Goal: Information Seeking & Learning: Learn about a topic

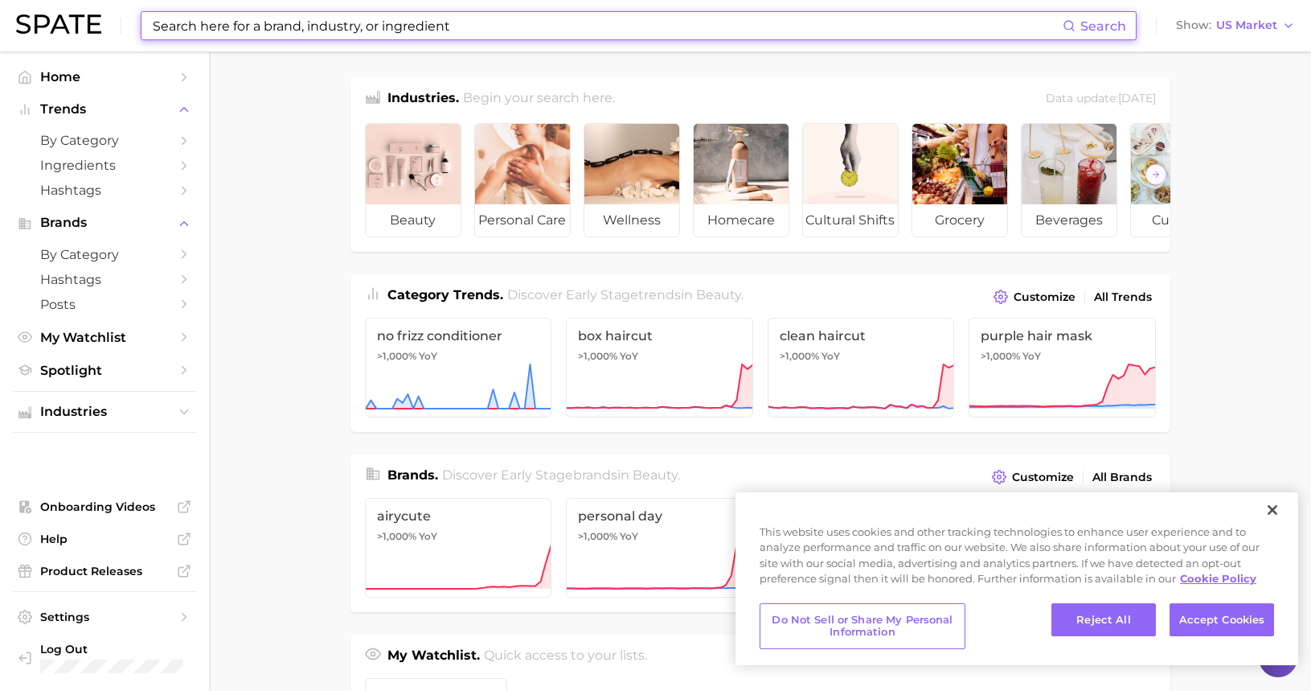
click at [346, 27] on input at bounding box center [607, 25] width 912 height 27
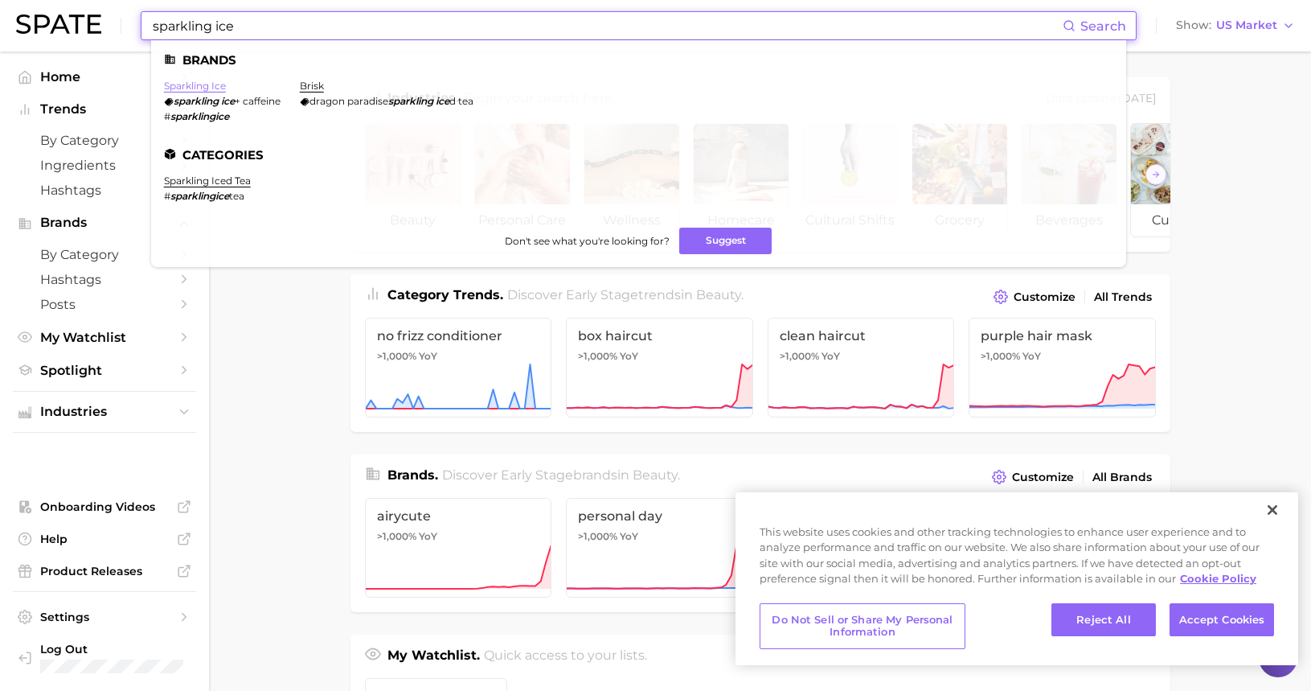
type input "sparkling ice"
click at [199, 88] on link "sparkling ice" at bounding box center [195, 86] width 62 height 12
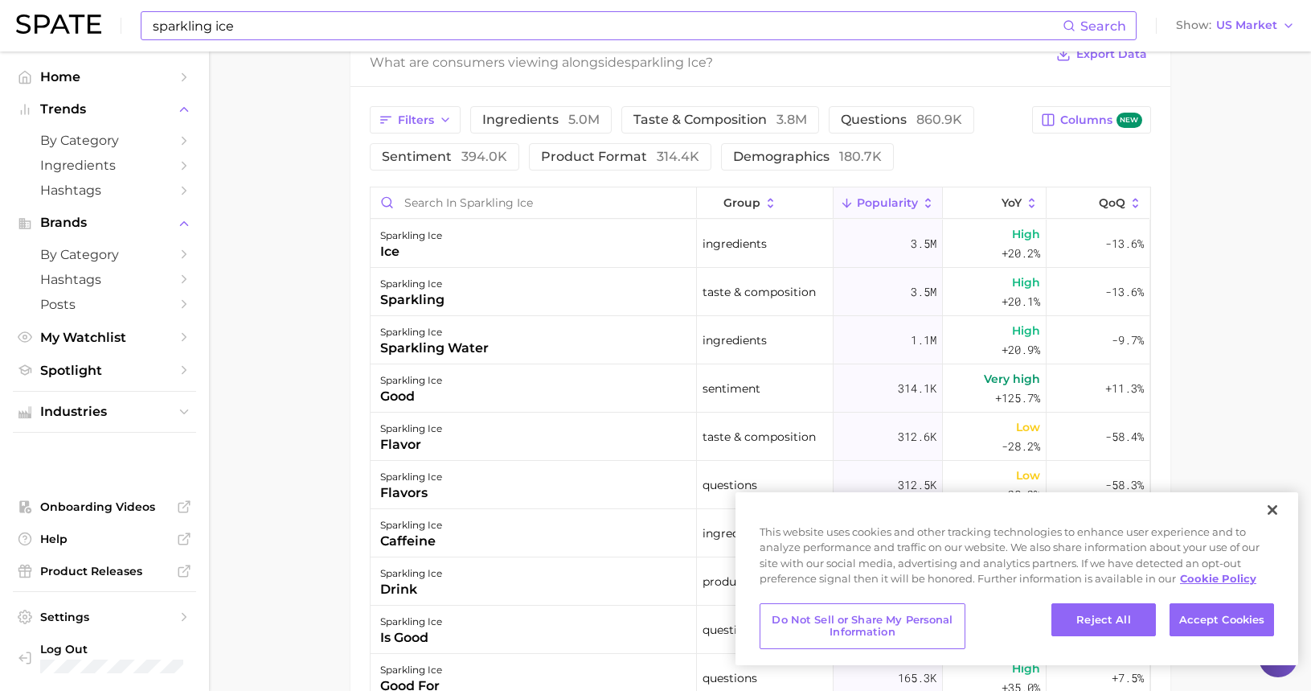
click at [220, 27] on input "sparkling ice" at bounding box center [607, 25] width 912 height 27
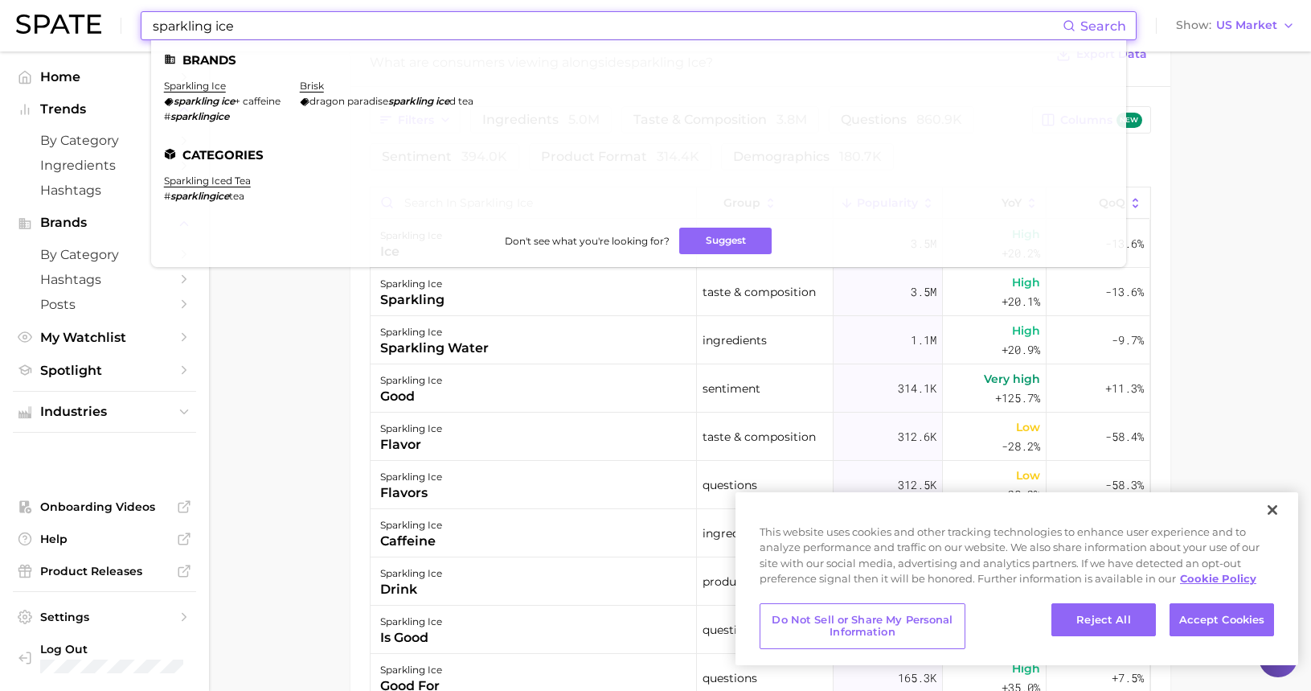
click at [220, 29] on input "sparkling ice" at bounding box center [607, 25] width 912 height 27
click at [219, 30] on input "sparkling ice" at bounding box center [607, 25] width 912 height 27
click at [219, 31] on input "sparkling ice" at bounding box center [607, 25] width 912 height 27
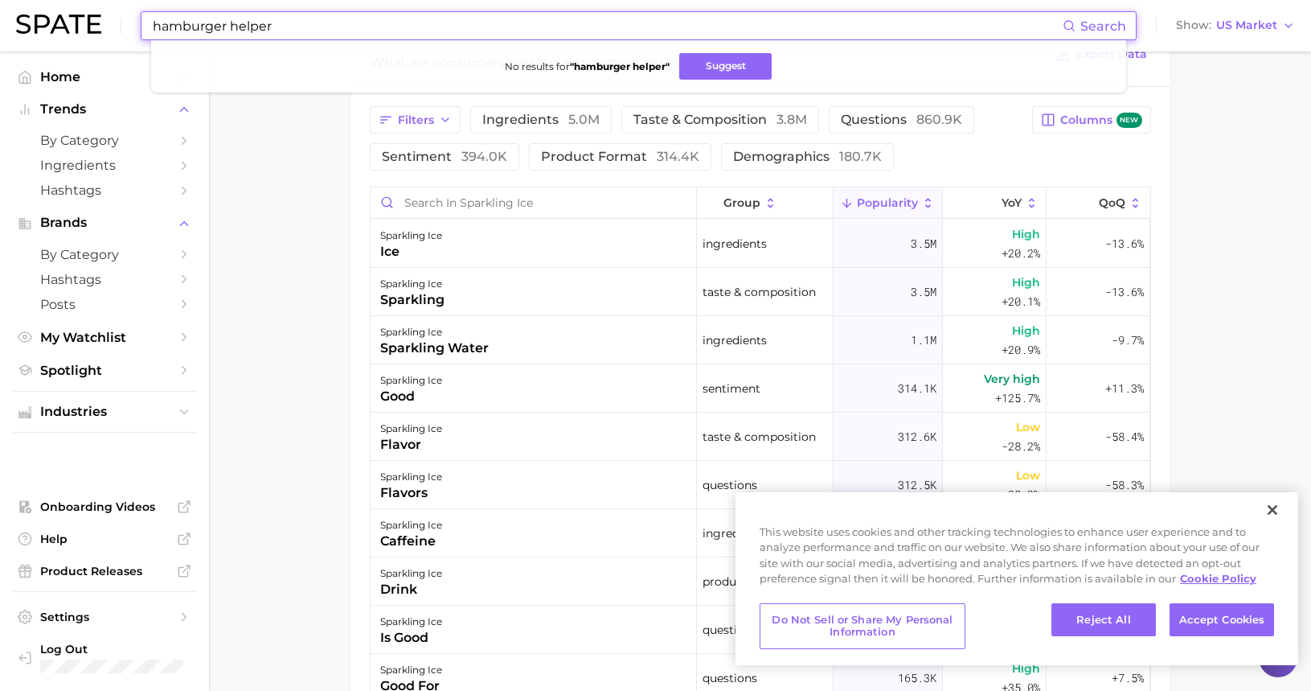
click at [293, 36] on input "hamburger helper" at bounding box center [607, 25] width 912 height 27
click at [277, 28] on input "hamburger helper" at bounding box center [607, 25] width 912 height 27
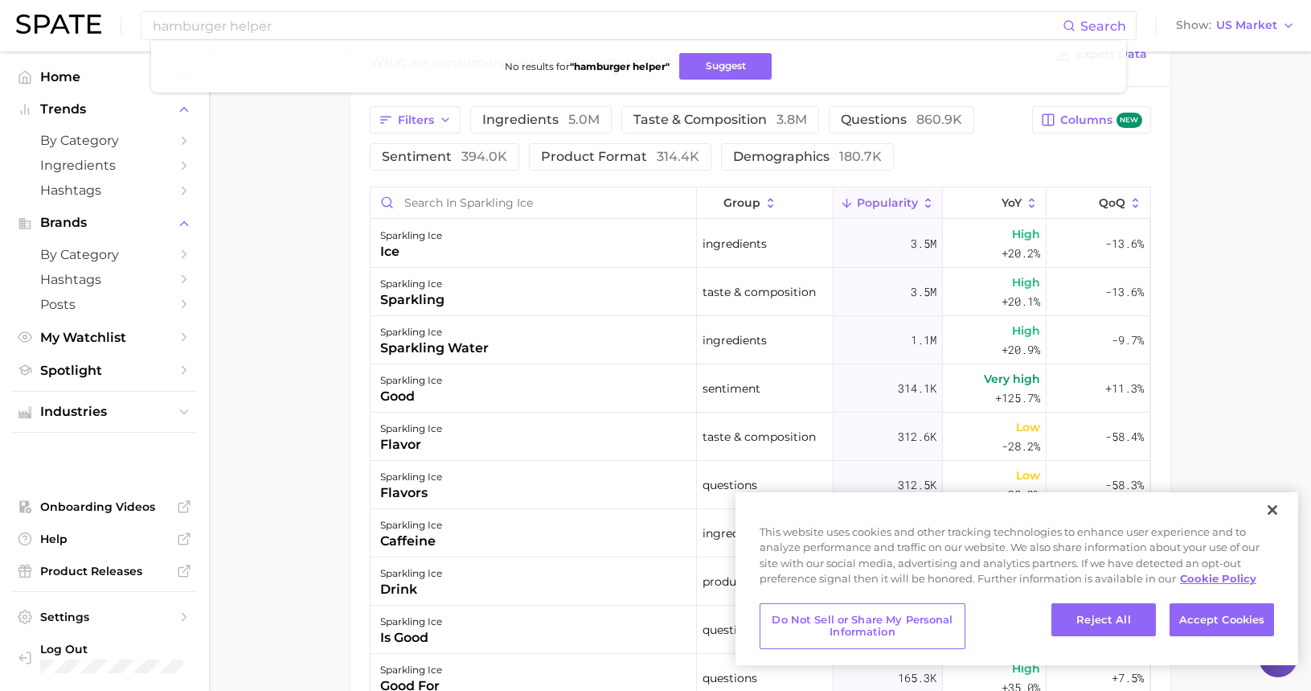
click at [1204, 204] on main "Overview Google TikTok Instagram Beta brand sparkling ice Add to Watchlist Expo…" at bounding box center [760, 149] width 1102 height 1656
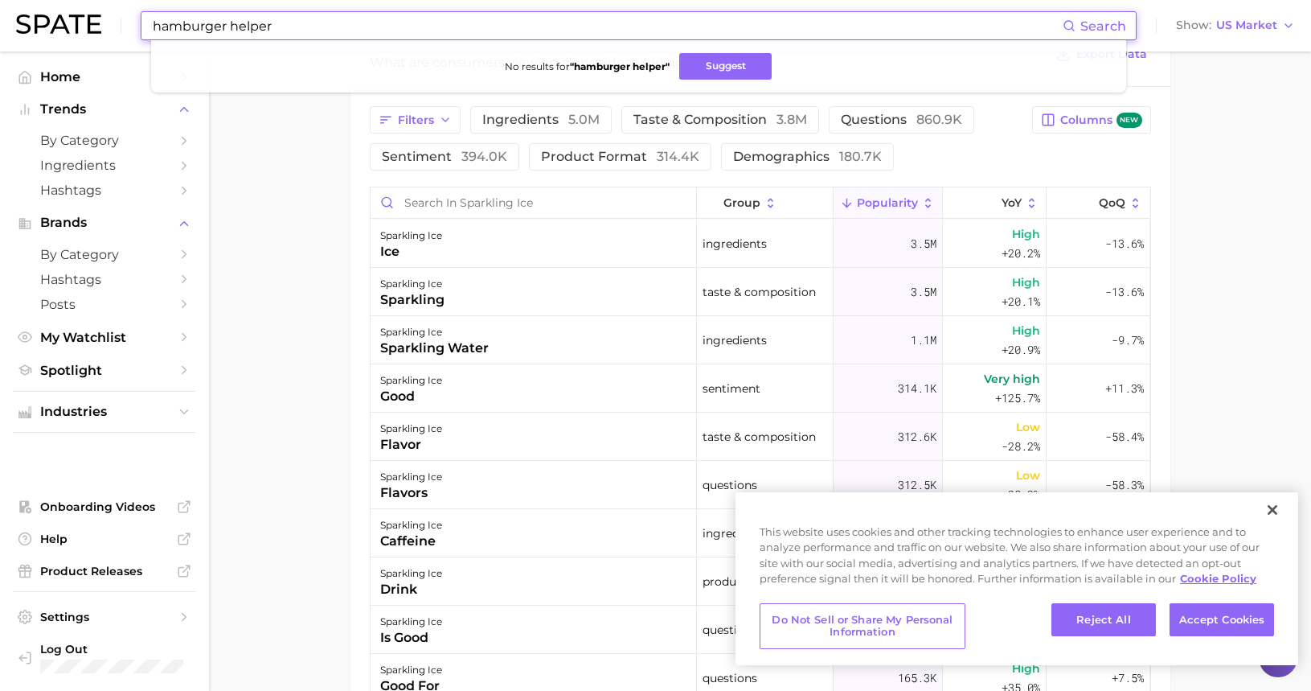
click at [351, 22] on input "hamburger helper" at bounding box center [607, 25] width 912 height 27
click at [1088, 28] on span "Search" at bounding box center [1103, 25] width 46 height 15
click at [331, 23] on input "hamburger helper" at bounding box center [607, 25] width 912 height 27
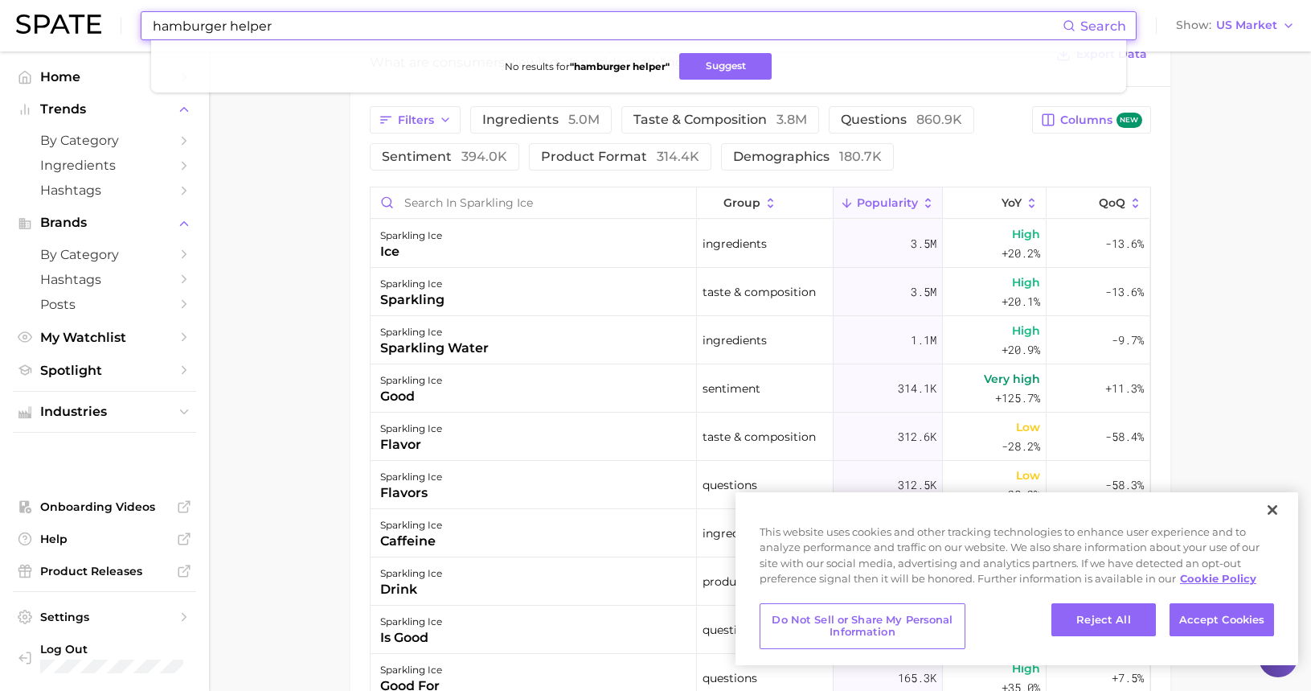
click at [331, 23] on input "hamburger helper" at bounding box center [607, 25] width 912 height 27
type input "hamburger helper"
